Goal: Information Seeking & Learning: Learn about a topic

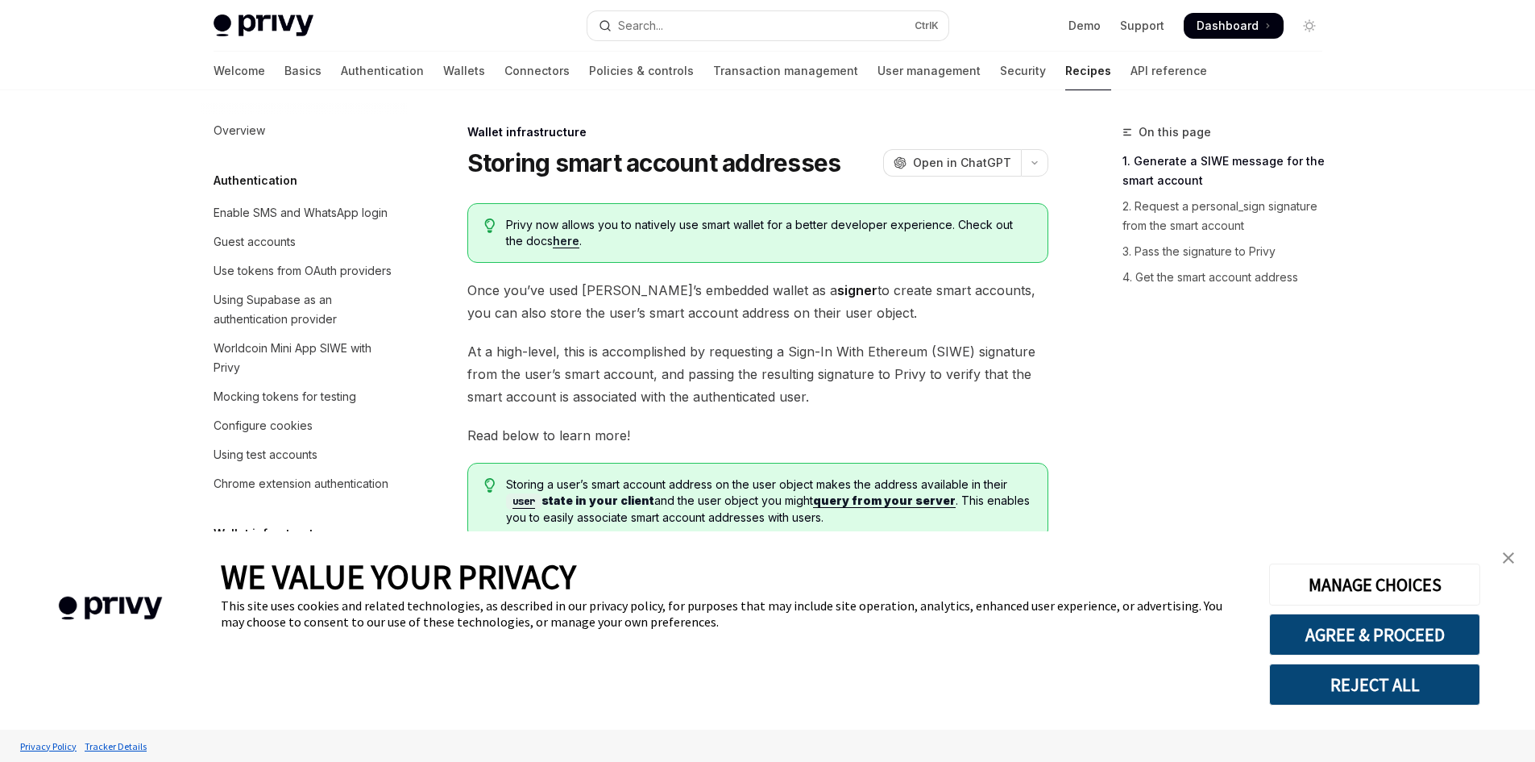
scroll to position [508, 0]
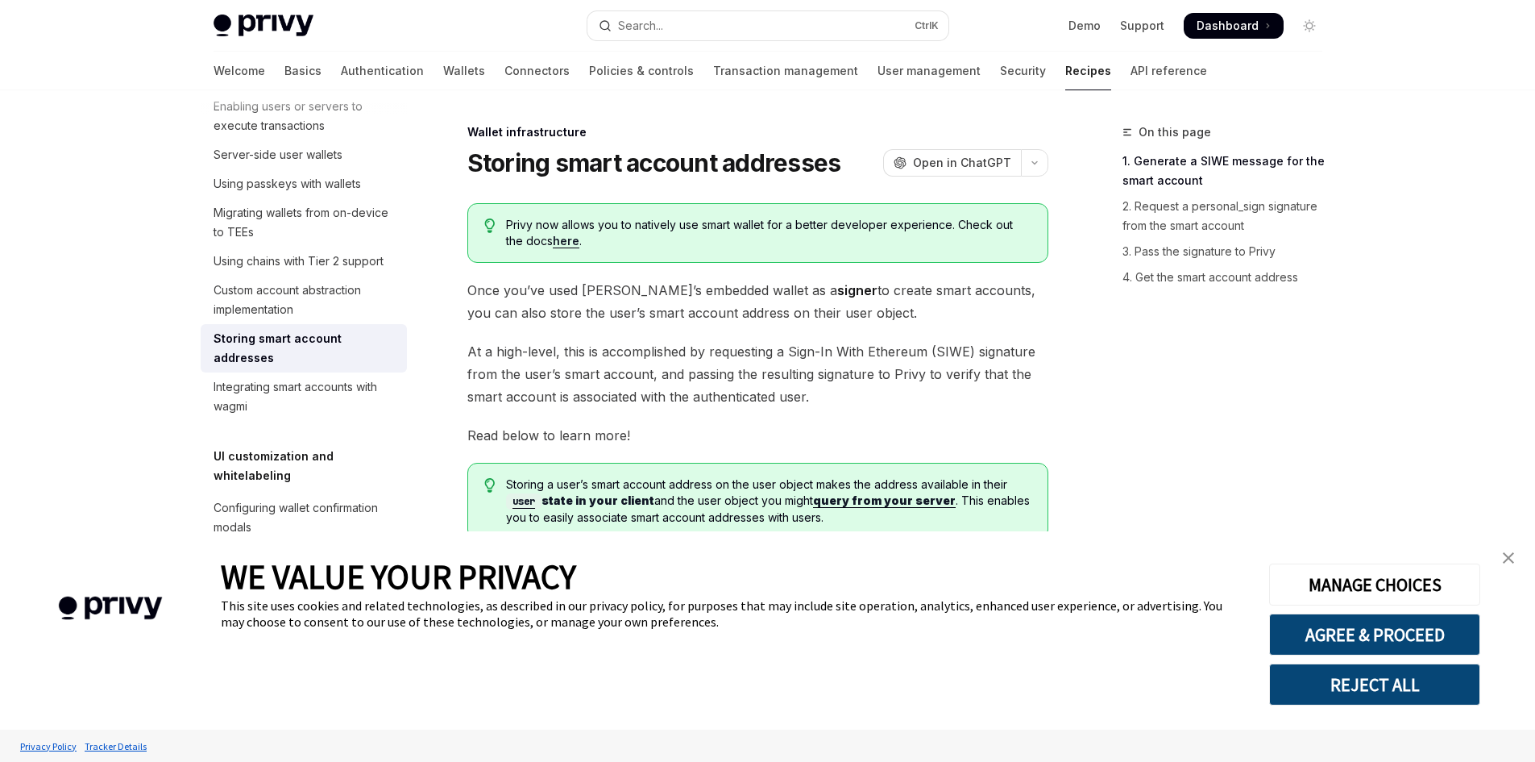
click at [1512, 562] on img "close banner" at bounding box center [1508, 557] width 11 height 11
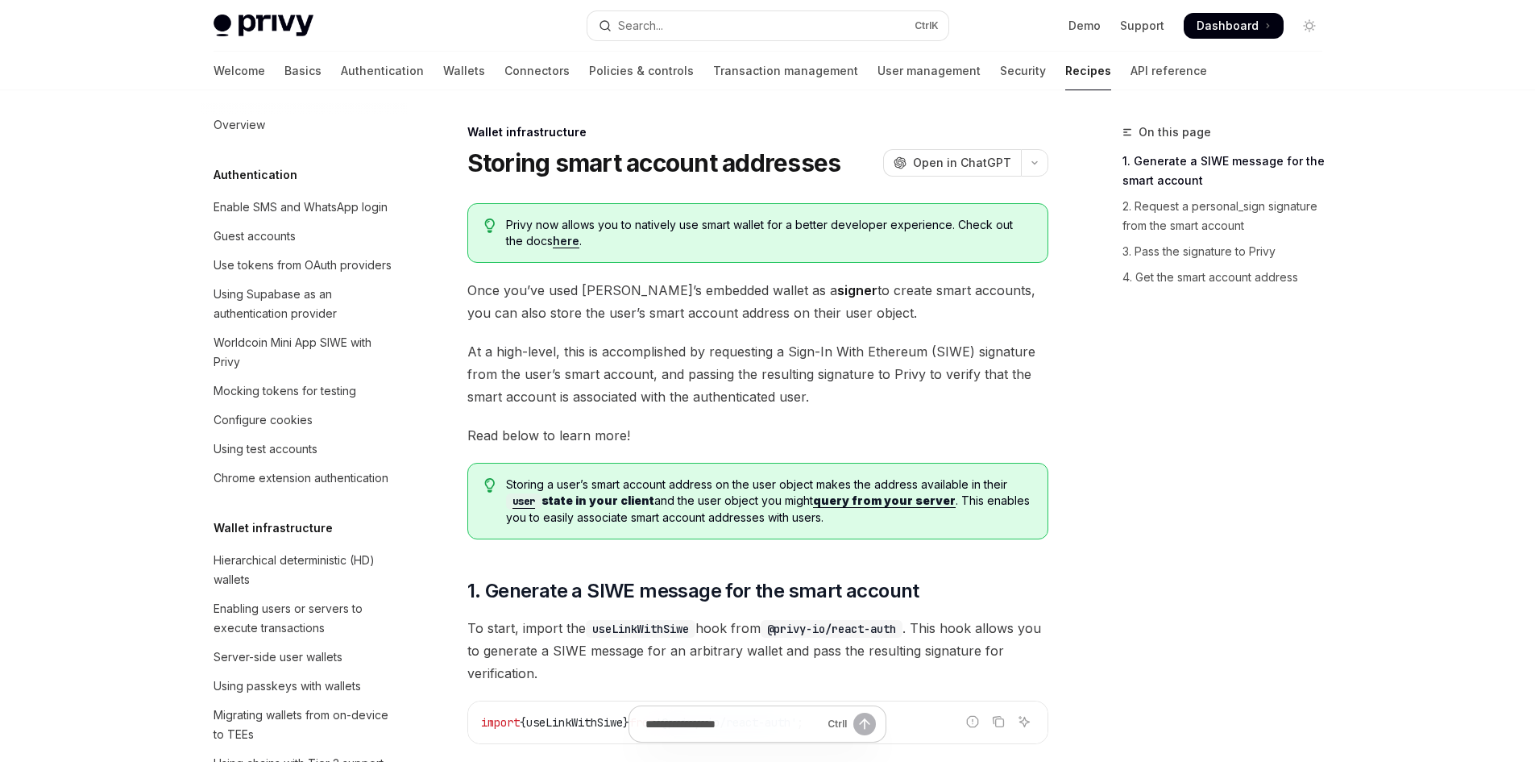
scroll to position [0, 0]
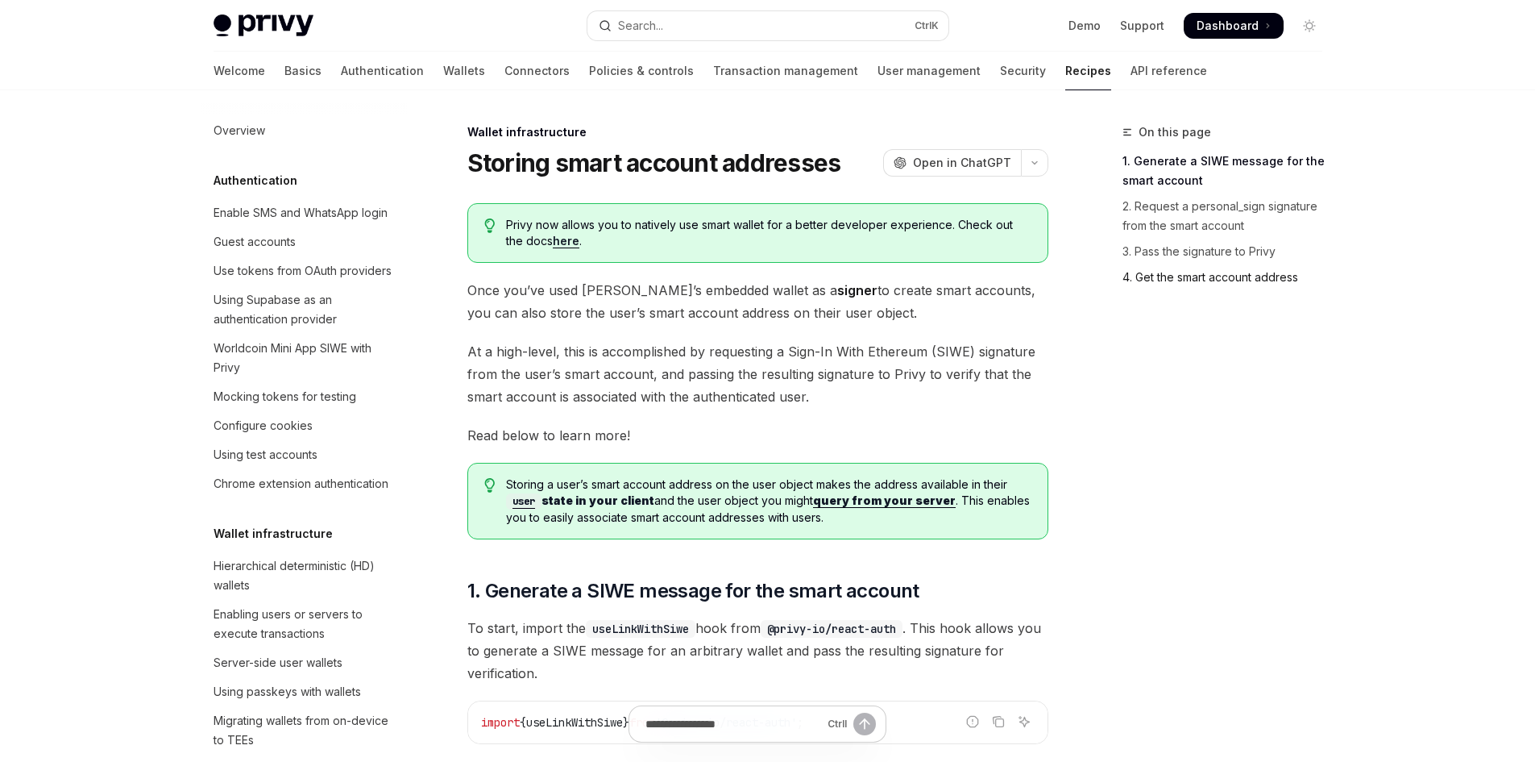
click at [1146, 276] on link "4. Get the smart account address" at bounding box center [1229, 277] width 213 height 26
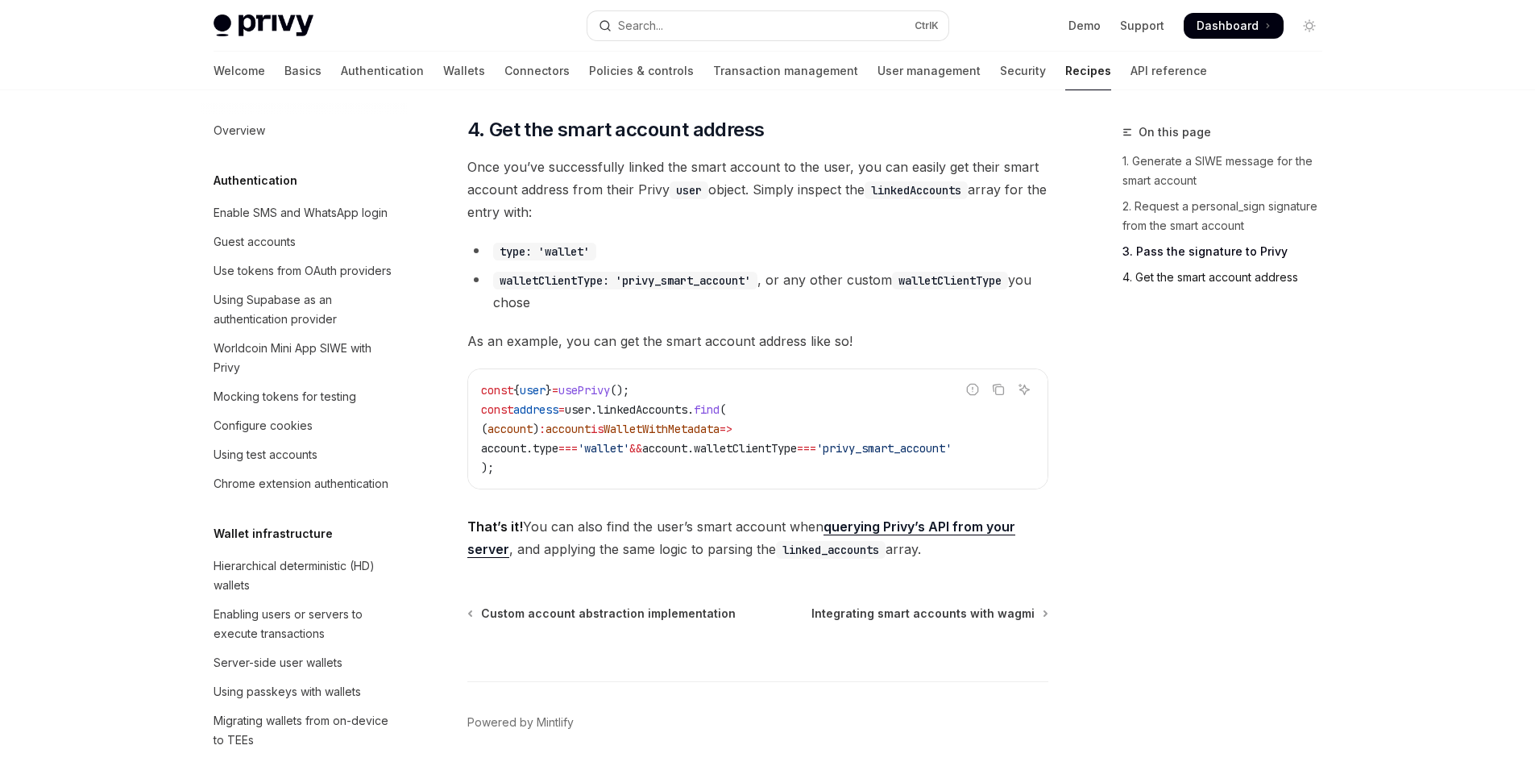
scroll to position [2333, 0]
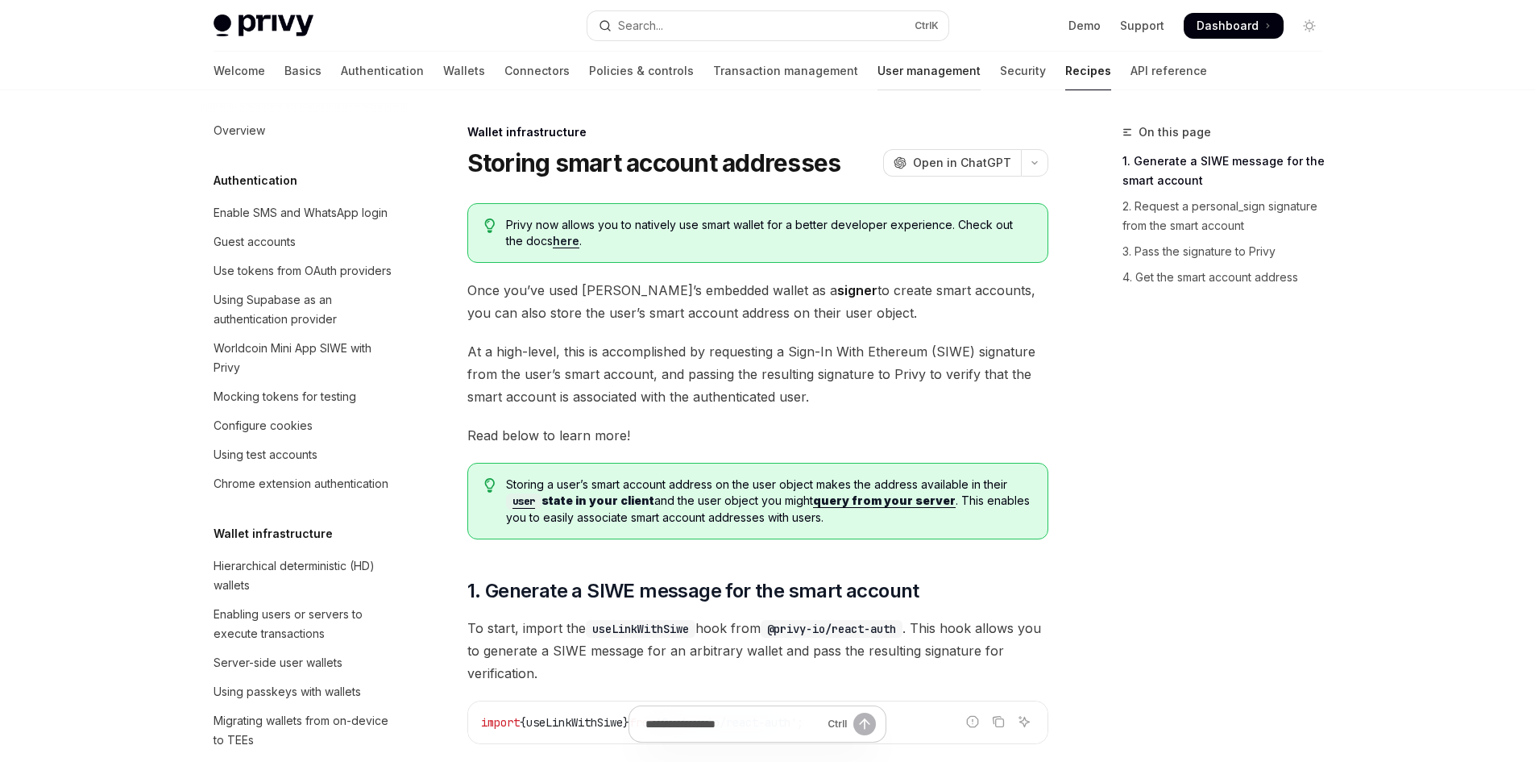
click at [878, 64] on link "User management" at bounding box center [929, 71] width 103 height 39
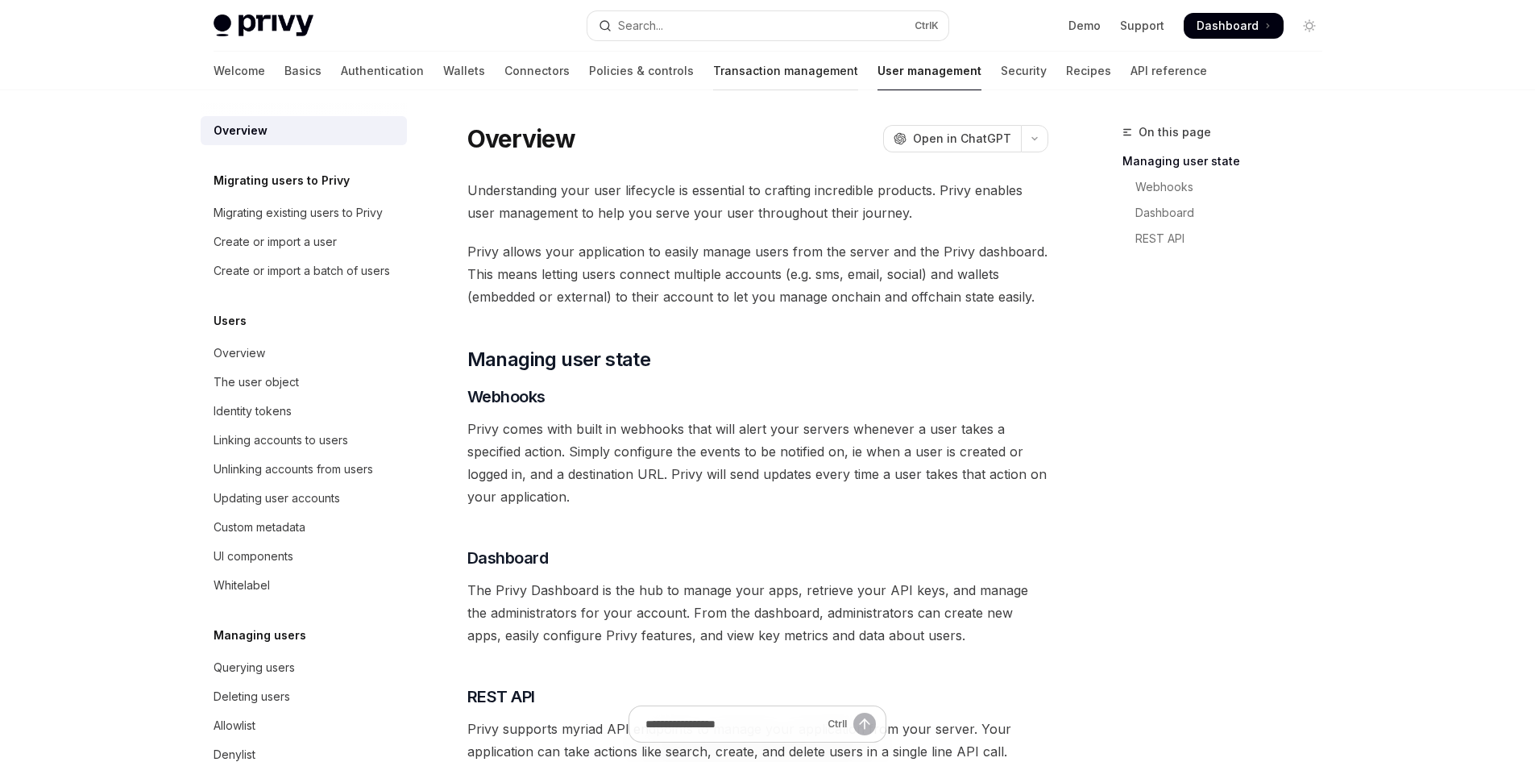
click at [732, 69] on link "Transaction management" at bounding box center [785, 71] width 145 height 39
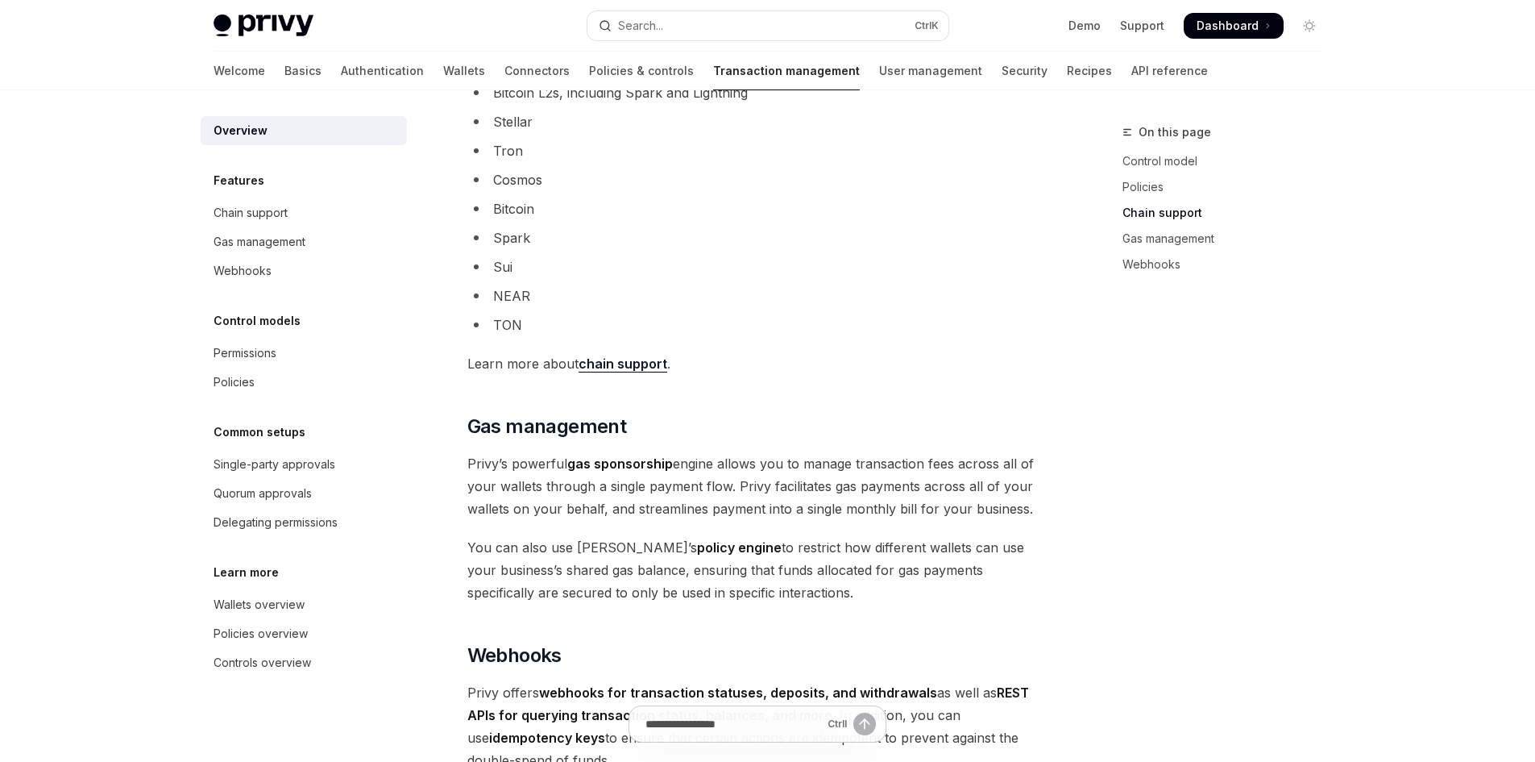
scroll to position [1032, 0]
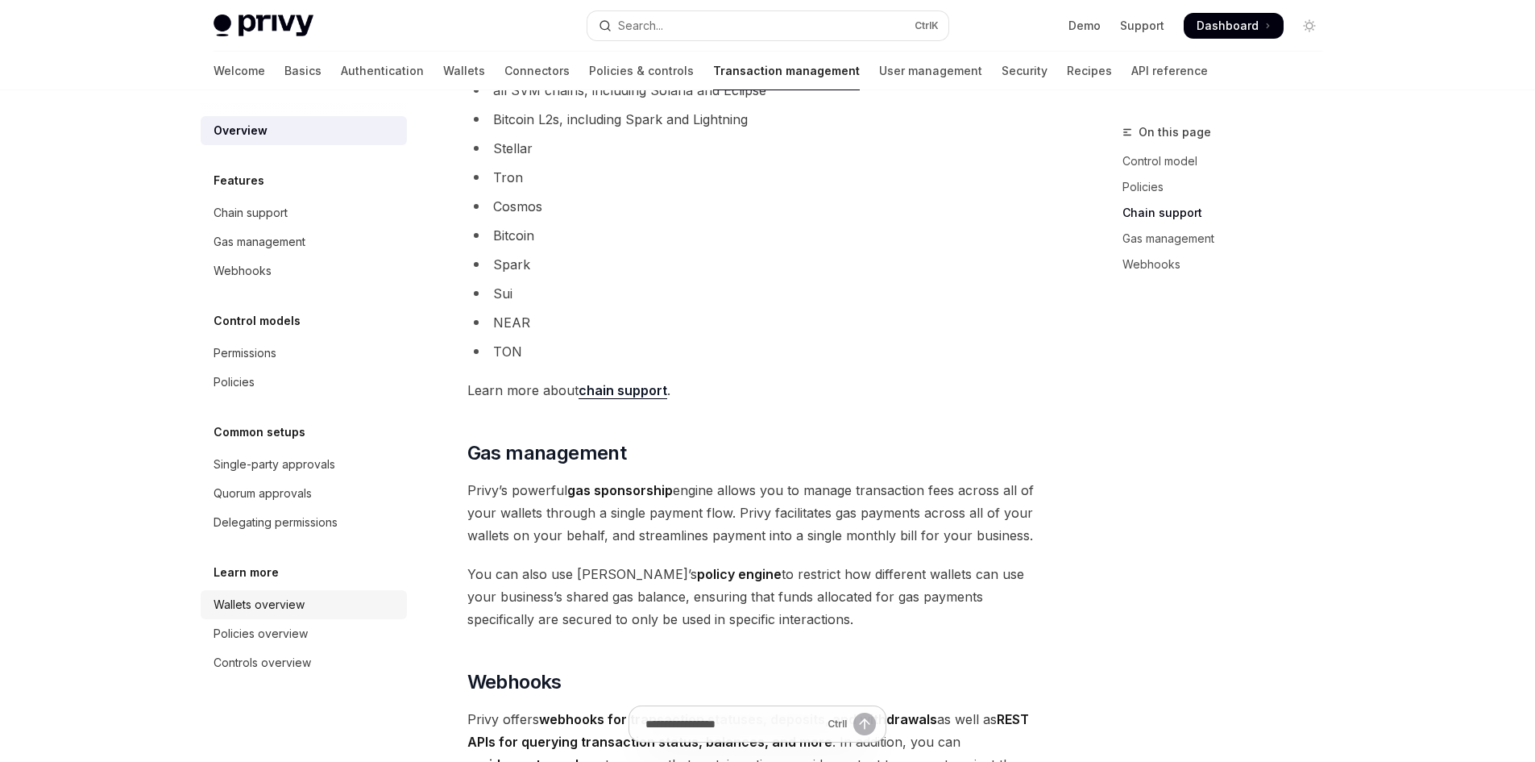
click at [302, 607] on div "Wallets overview" at bounding box center [259, 604] width 91 height 19
type textarea "*"
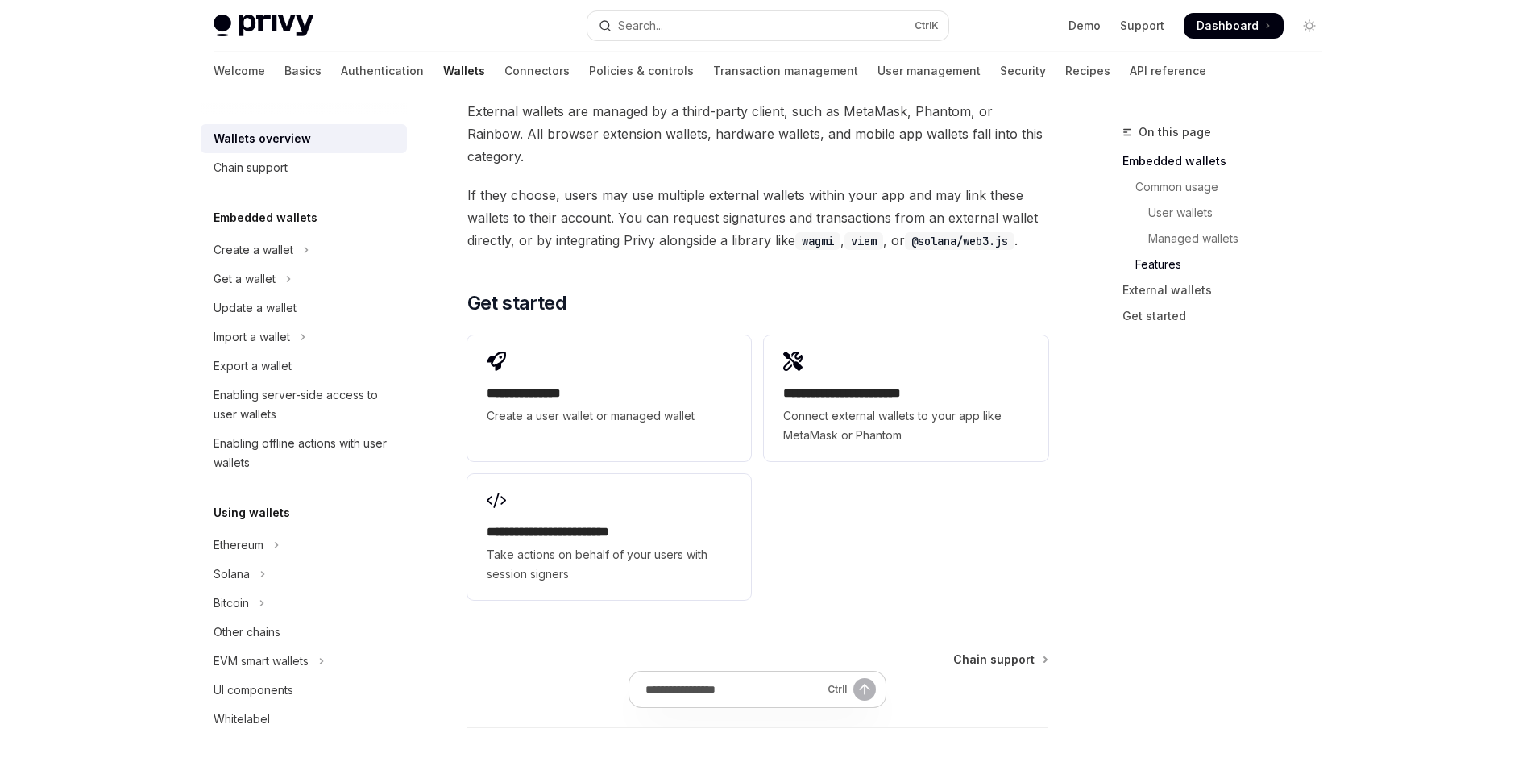
scroll to position [2468, 0]
